Goal: Navigation & Orientation: Find specific page/section

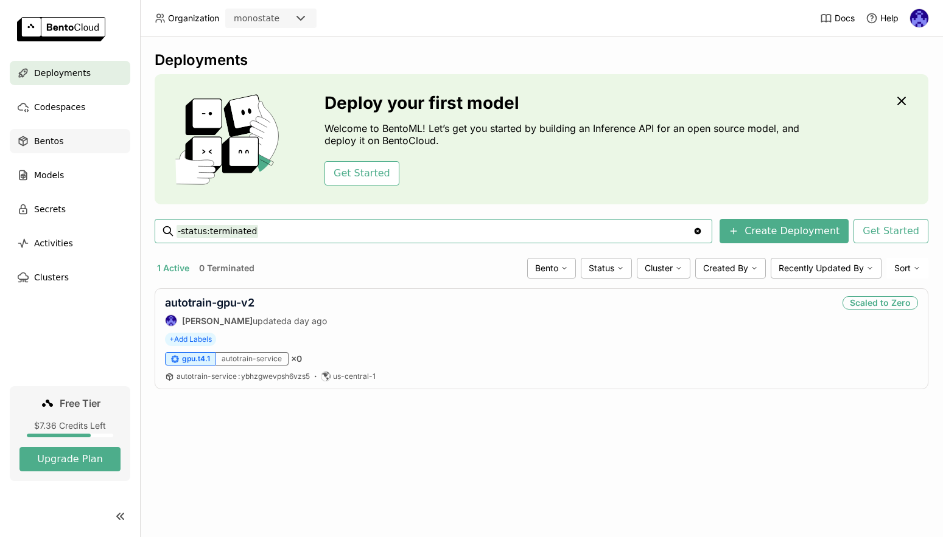
click at [43, 136] on span "Bentos" at bounding box center [48, 141] width 29 height 15
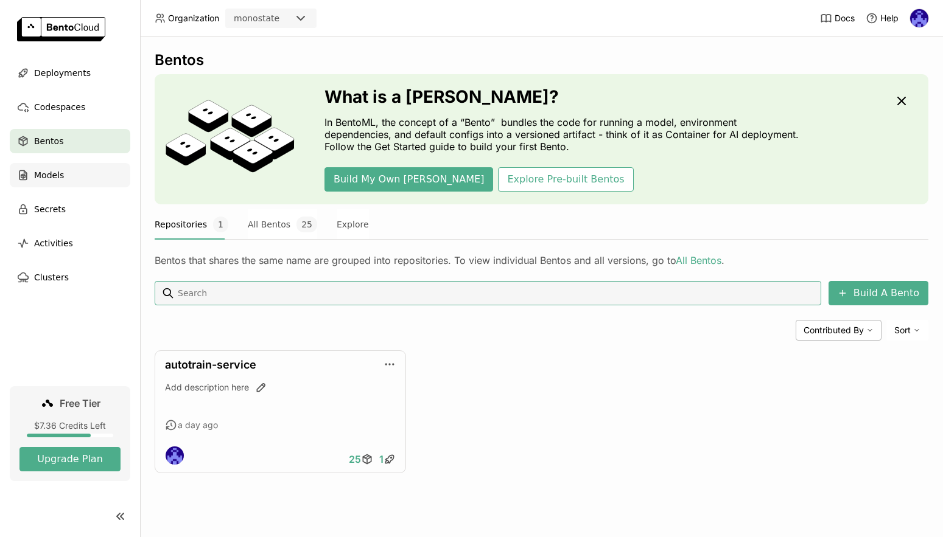
click at [63, 181] on span "Models" at bounding box center [49, 175] width 30 height 15
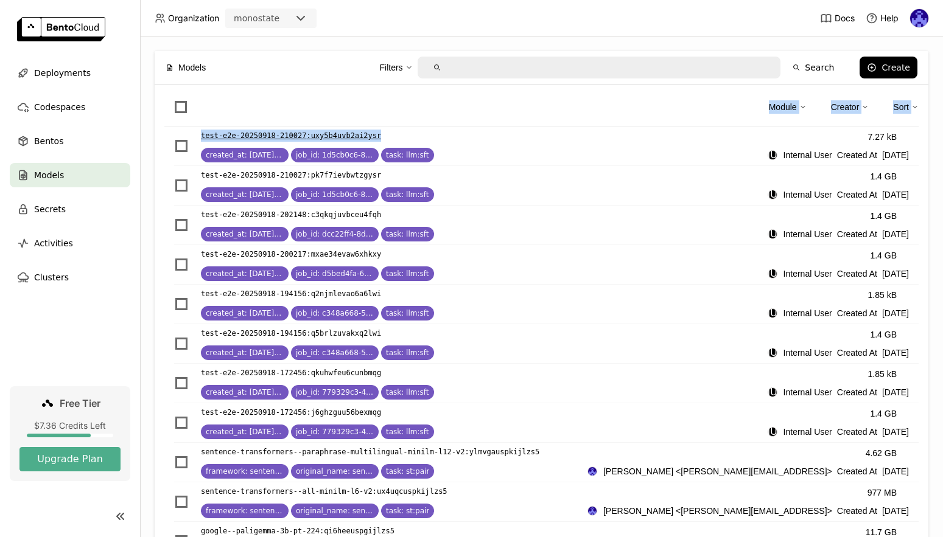
drag, startPoint x: 306, startPoint y: 106, endPoint x: 428, endPoint y: 136, distance: 126.5
click at [428, 136] on div "Module Creator Sort test-e2e-20250918-210027 : uxy5b4uvb2ai2ysr created_at: [DA…" at bounding box center [542, 523] width 774 height 877
click at [388, 108] on div "Module Creator Sort" at bounding box center [541, 110] width 754 height 32
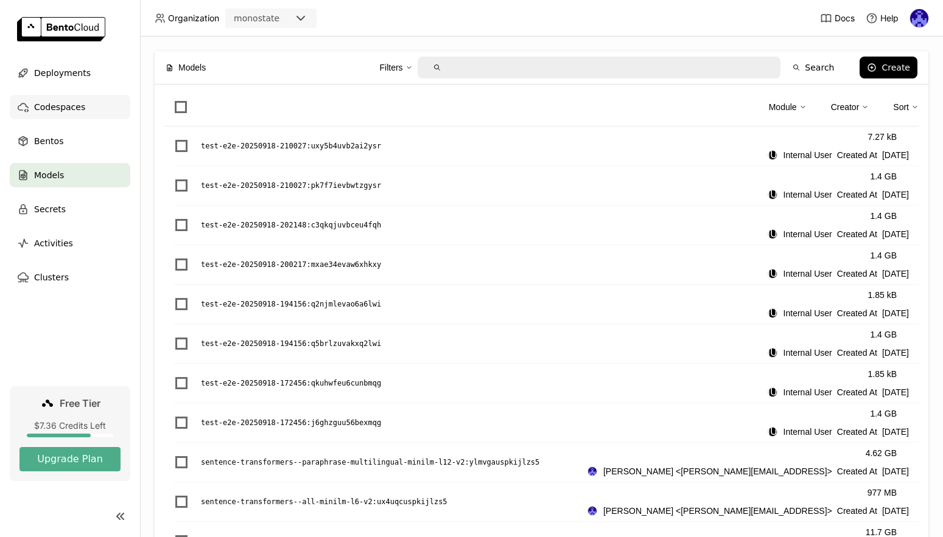
click at [106, 99] on div "Codespaces" at bounding box center [70, 107] width 121 height 24
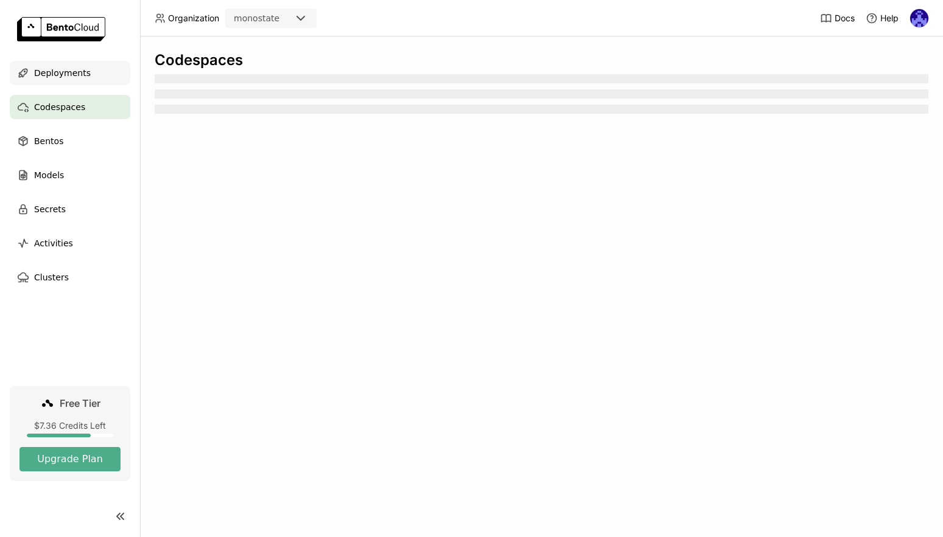
click at [69, 74] on span "Deployments" at bounding box center [62, 73] width 57 height 15
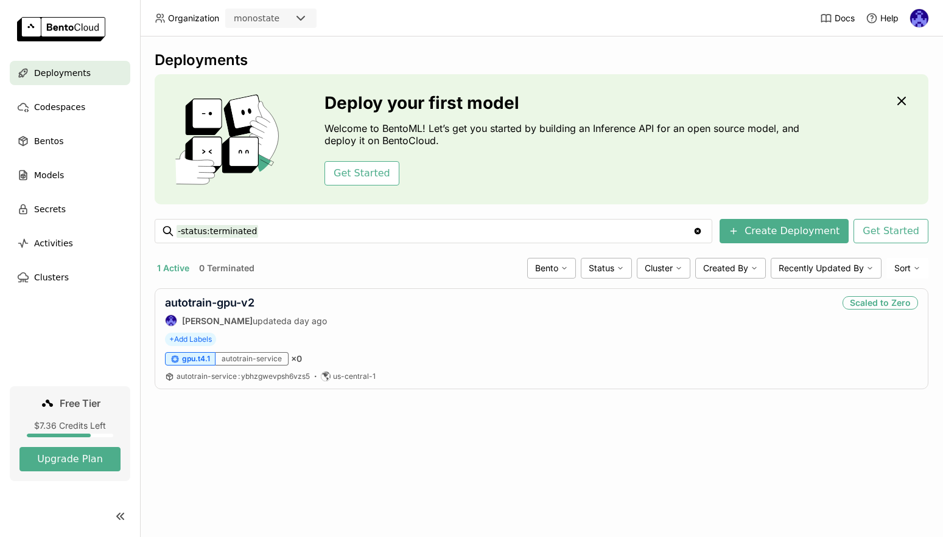
click at [655, 410] on div "Deployments Deploy your first model Welcome to BentoML! Let’s get you started b…" at bounding box center [541, 287] width 803 height 501
click at [696, 421] on div "Deployments Deploy your first model Welcome to BentoML! Let’s get you started b…" at bounding box center [541, 287] width 803 height 501
click at [394, 351] on div "autotrain-gpu-v2 [PERSON_NAME] updated a day ago Scaled to Zero + Add Labels gp…" at bounding box center [542, 338] width 774 height 101
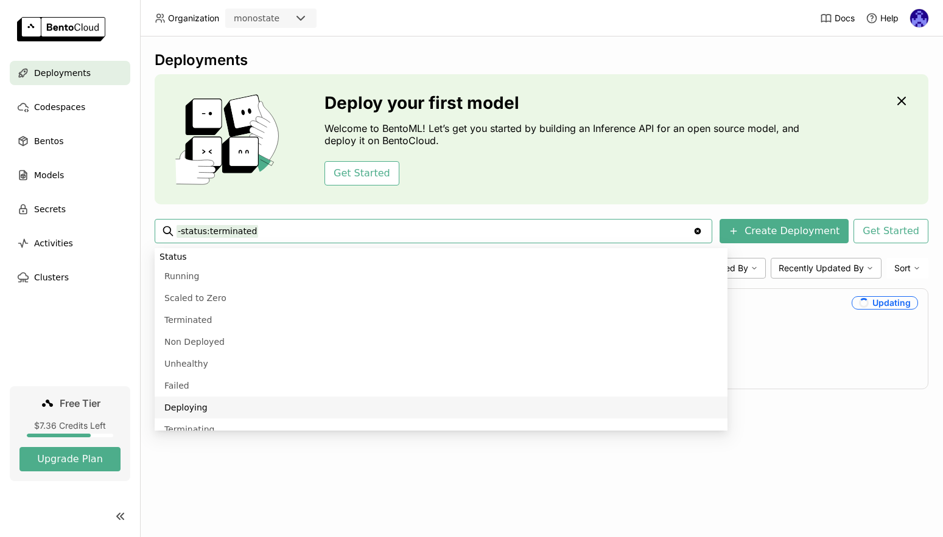
click at [885, 478] on div "Deployments Deploy your first model Welcome to BentoML! Let’s get you started b…" at bounding box center [541, 287] width 803 height 501
